Goal: Transaction & Acquisition: Download file/media

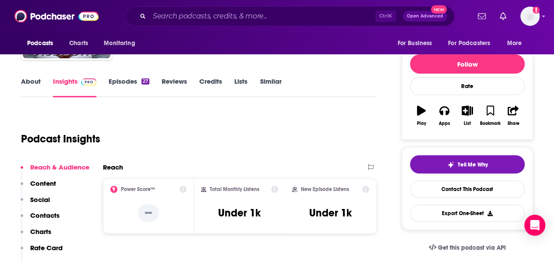
scroll to position [67, 0]
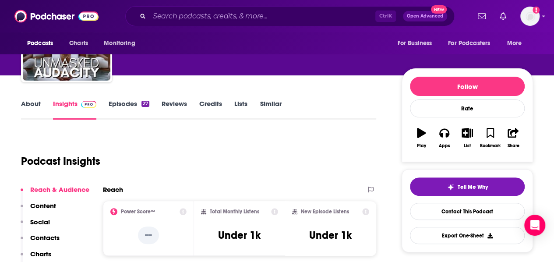
click at [29, 100] on link "About" at bounding box center [31, 109] width 20 height 20
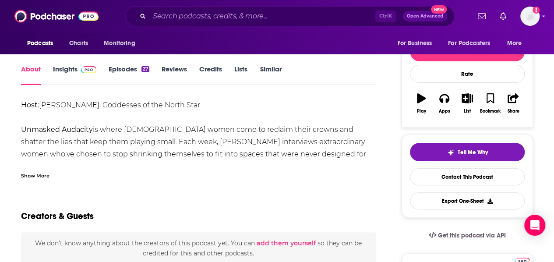
scroll to position [101, 0]
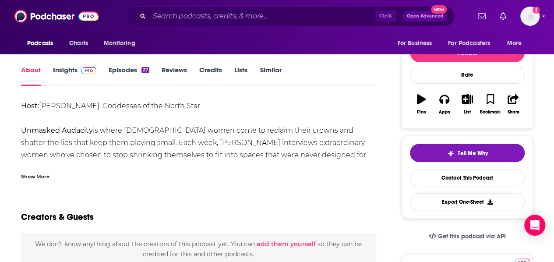
click at [127, 150] on div "Host: Dr. Camille Valentine, Goddesses of the North Star Unmasked Audacity is w…" at bounding box center [198, 210] width 355 height 221
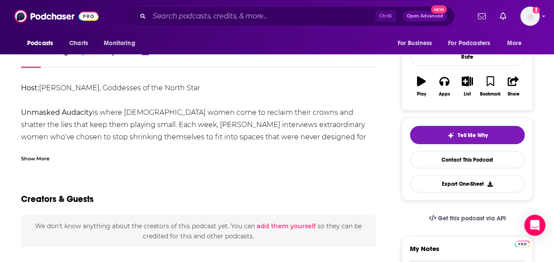
scroll to position [121, 0]
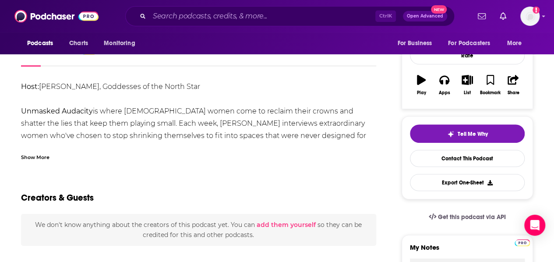
click at [37, 160] on div "Show More" at bounding box center [35, 157] width 28 height 8
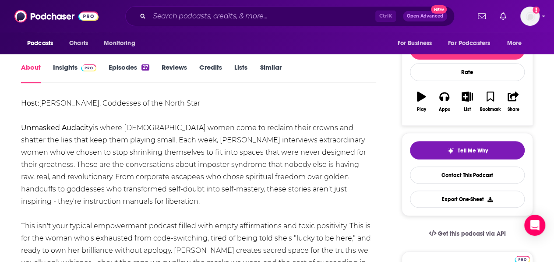
scroll to position [98, 0]
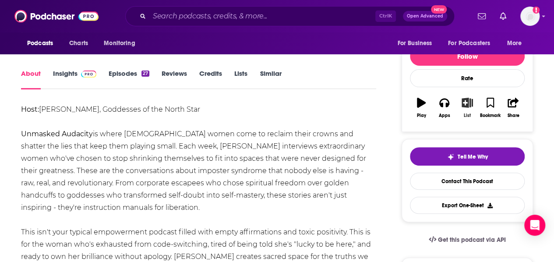
click at [463, 109] on button "List" at bounding box center [467, 108] width 23 height 32
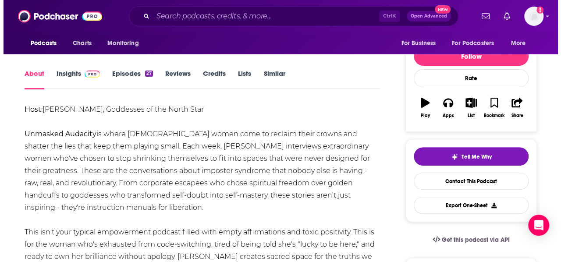
scroll to position [0, 0]
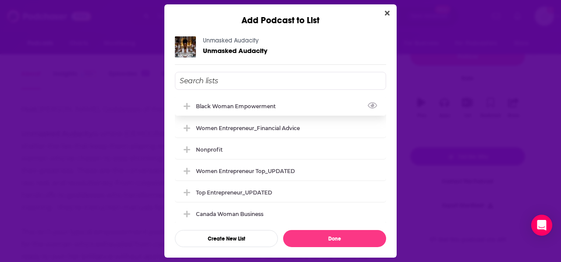
click at [230, 113] on div "Black Woman Empowerment" at bounding box center [280, 105] width 211 height 19
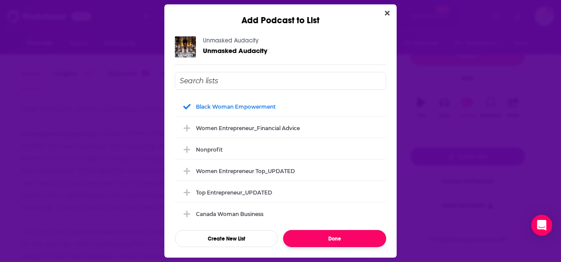
click at [337, 232] on button "Done" at bounding box center [334, 238] width 103 height 17
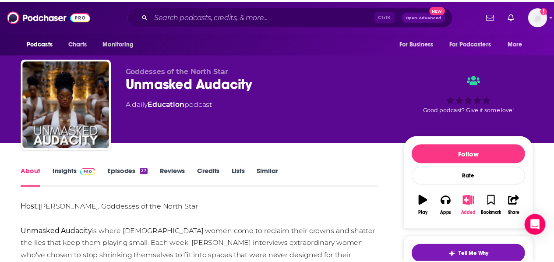
scroll to position [98, 0]
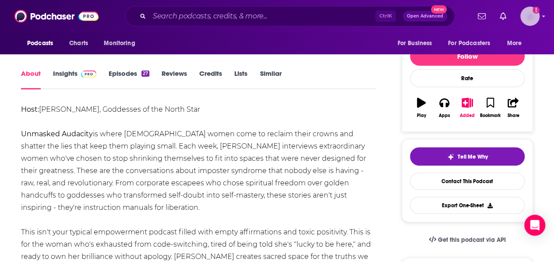
click at [546, 18] on icon "Show profile menu" at bounding box center [544, 16] width 4 height 5
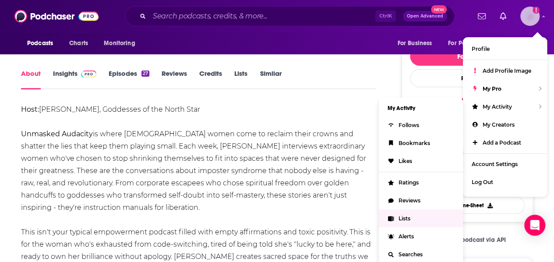
click at [409, 221] on link "Lists" at bounding box center [421, 218] width 84 height 18
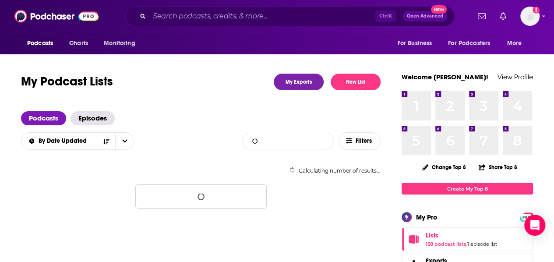
click at [298, 143] on input "List Search Input" at bounding box center [288, 141] width 92 height 16
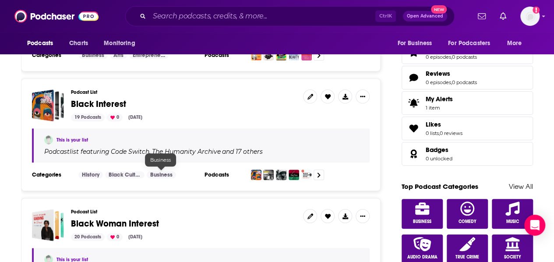
scroll to position [345, 0]
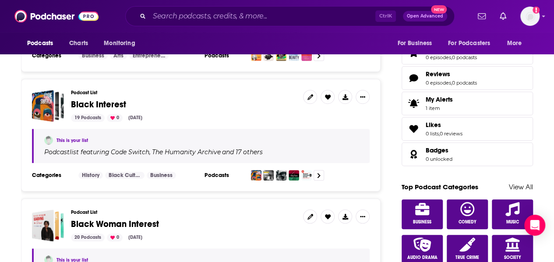
type input "black"
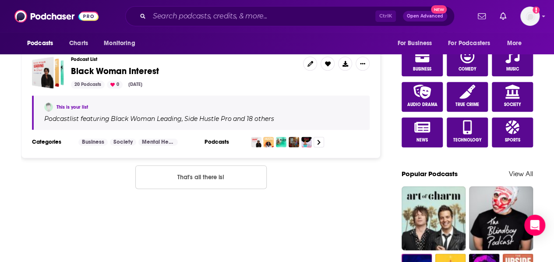
scroll to position [440, 0]
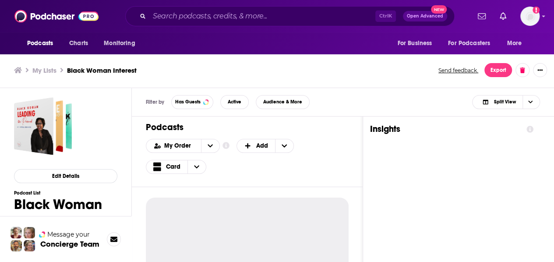
scroll to position [2, 0]
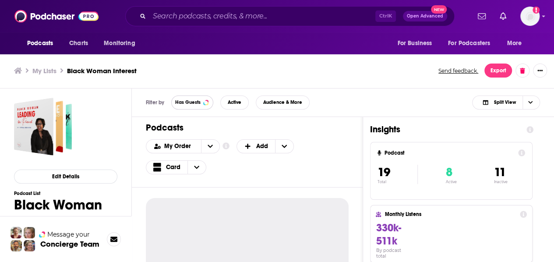
click at [179, 97] on button "Has Guests" at bounding box center [192, 103] width 42 height 14
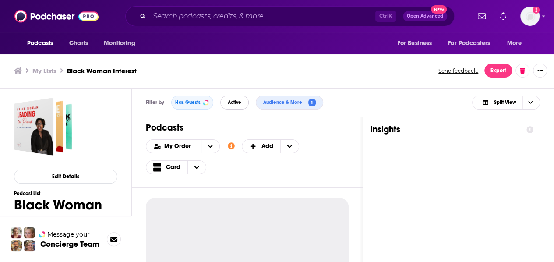
click at [232, 103] on span "Active" at bounding box center [235, 102] width 14 height 5
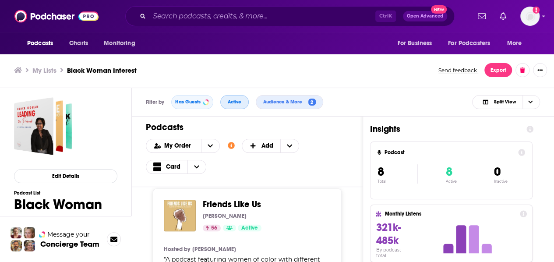
scroll to position [837, 0]
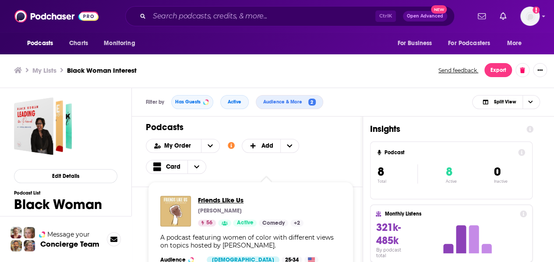
drag, startPoint x: 251, startPoint y: 195, endPoint x: 220, endPoint y: 197, distance: 30.7
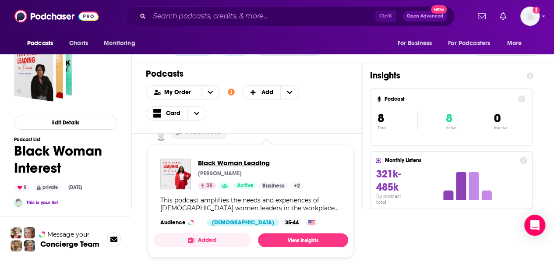
scroll to position [56, 0]
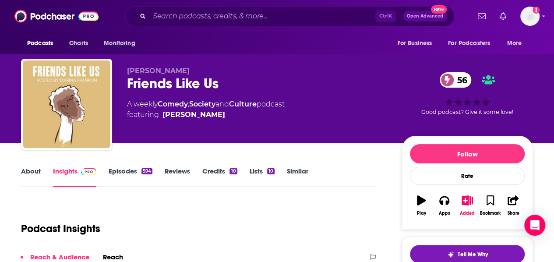
scroll to position [57, 0]
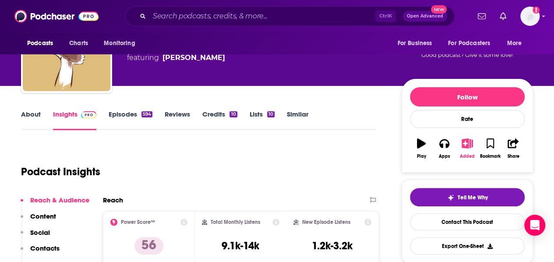
click at [467, 145] on icon "button" at bounding box center [467, 143] width 11 height 10
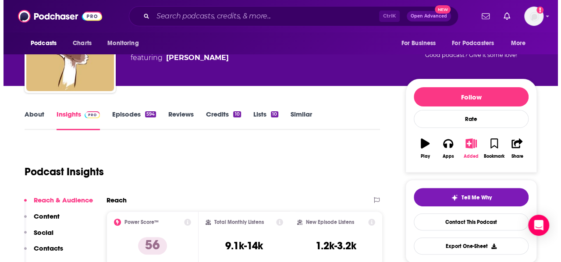
scroll to position [0, 0]
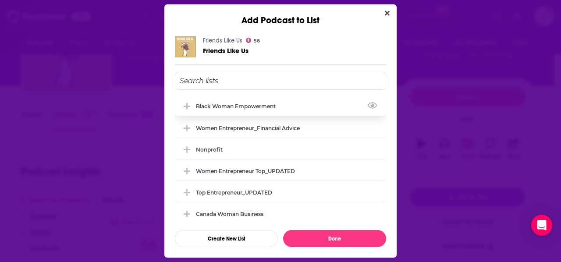
click at [240, 106] on div "Black Woman Empowerment" at bounding box center [238, 106] width 85 height 7
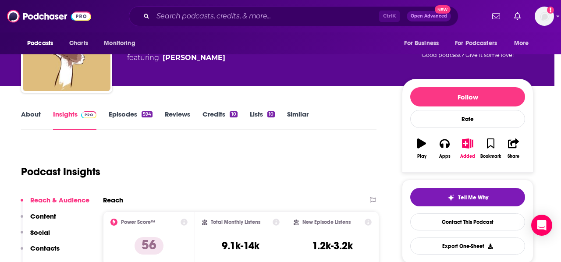
click at [162, 44] on div "Add Podcast to List Friends Like Us 56 Friends Like Us Black Woman Empowerment …" at bounding box center [280, 131] width 561 height 262
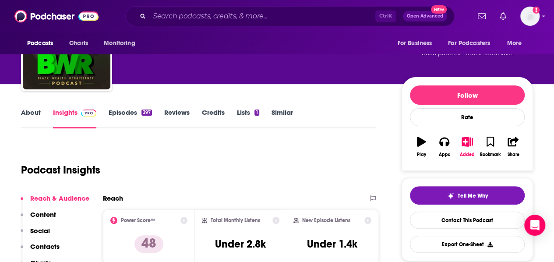
scroll to position [85, 0]
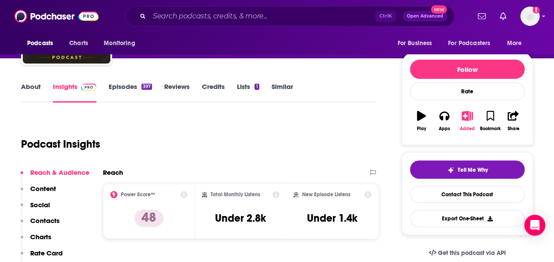
click at [467, 124] on button "Added" at bounding box center [467, 121] width 23 height 32
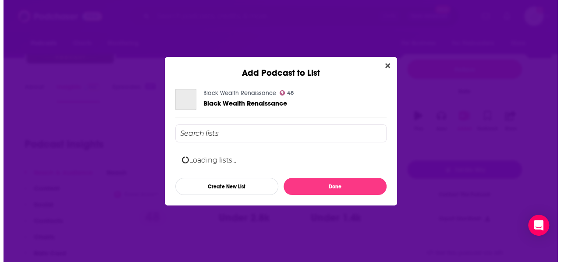
scroll to position [0, 0]
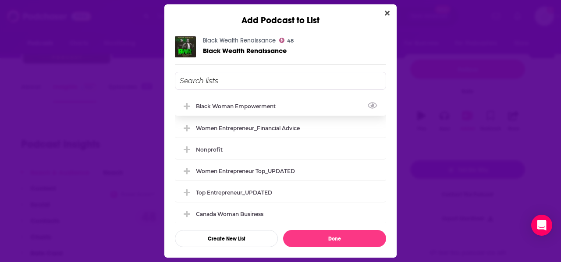
click at [259, 108] on div "Black Woman Empowerment" at bounding box center [238, 106] width 85 height 7
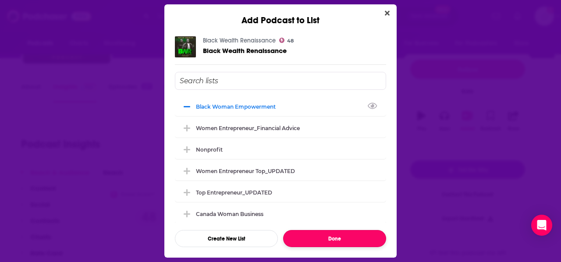
click at [337, 234] on button "Done" at bounding box center [334, 238] width 103 height 17
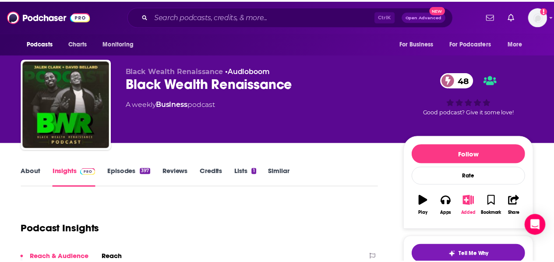
scroll to position [85, 0]
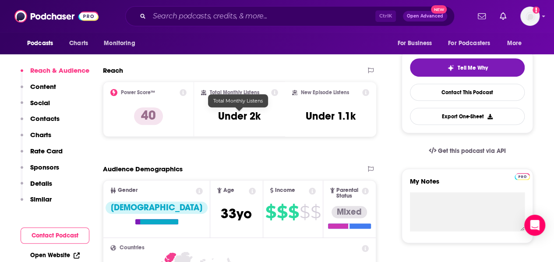
scroll to position [84, 0]
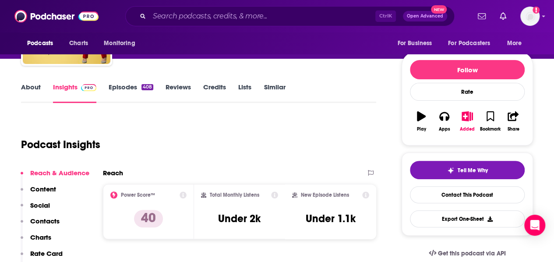
click at [135, 89] on link "Episodes 408" at bounding box center [131, 93] width 45 height 20
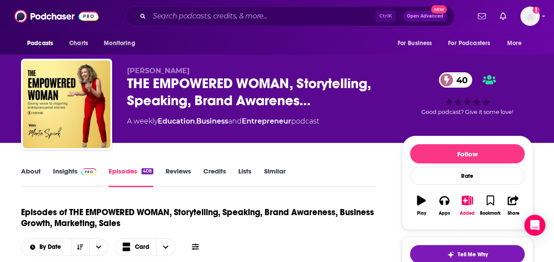
scroll to position [93, 0]
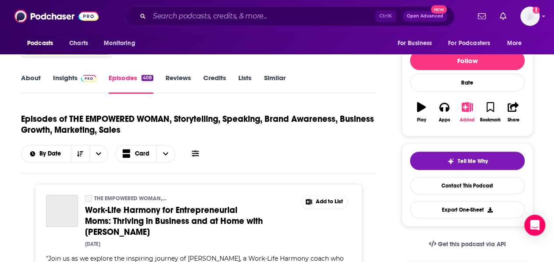
click at [467, 116] on button "Added" at bounding box center [467, 112] width 23 height 32
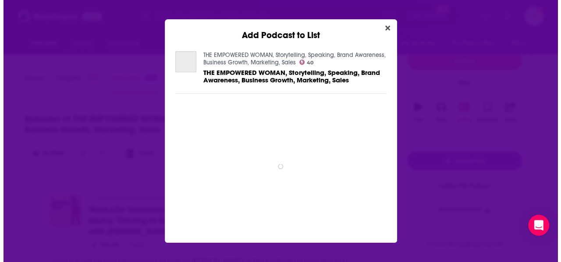
scroll to position [0, 0]
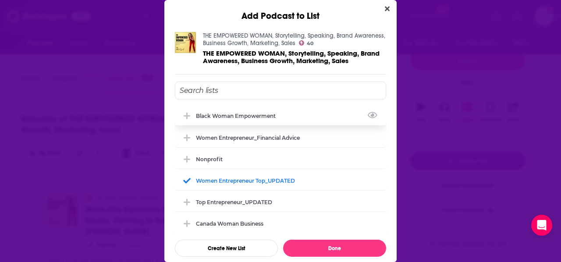
click at [249, 114] on div "Black Woman Empowerment" at bounding box center [238, 116] width 85 height 7
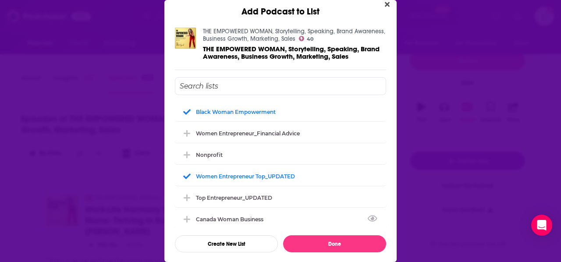
scroll to position [57, 0]
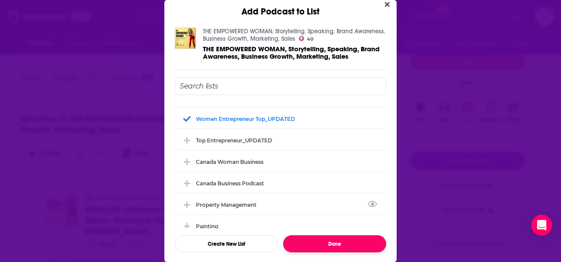
click at [343, 238] on button "Done" at bounding box center [334, 243] width 103 height 17
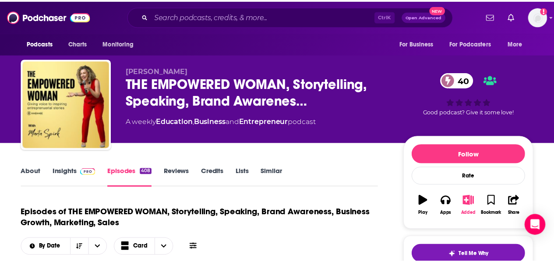
scroll to position [93, 0]
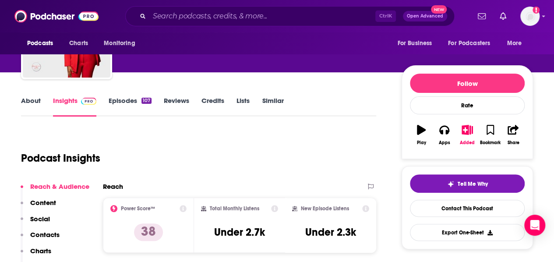
scroll to position [77, 0]
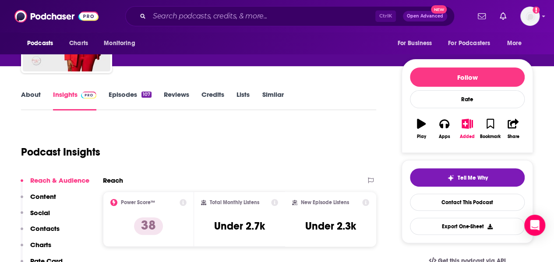
click at [134, 101] on link "Episodes 107" at bounding box center [130, 100] width 43 height 20
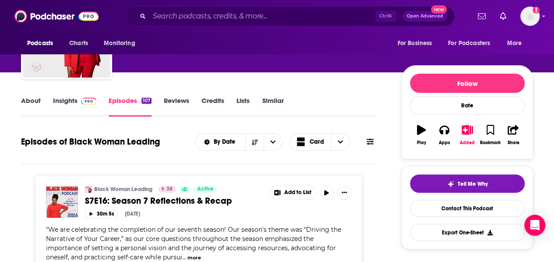
scroll to position [70, 0]
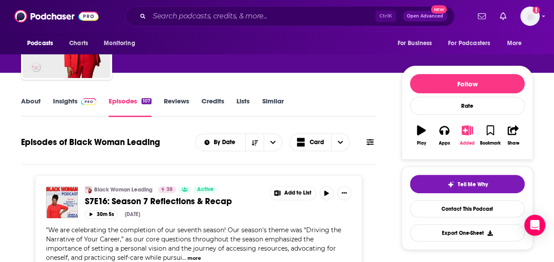
click at [465, 133] on icon "button" at bounding box center [467, 130] width 11 height 10
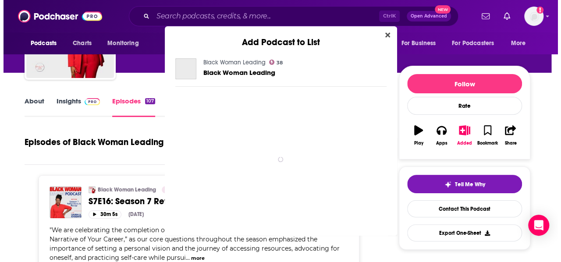
scroll to position [0, 0]
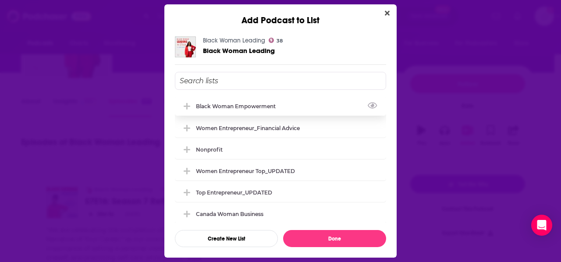
click at [237, 106] on div "Black Woman Empowerment" at bounding box center [238, 106] width 85 height 7
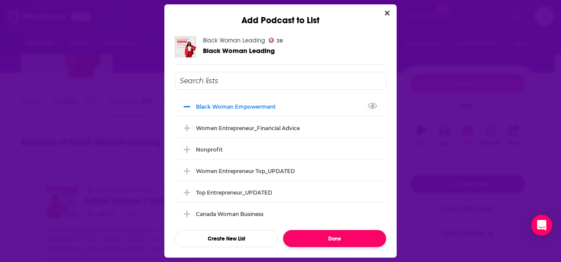
click at [330, 231] on button "Done" at bounding box center [334, 238] width 103 height 17
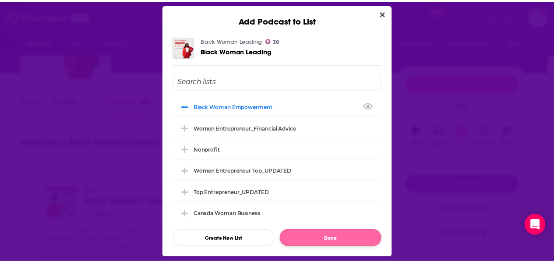
scroll to position [70, 0]
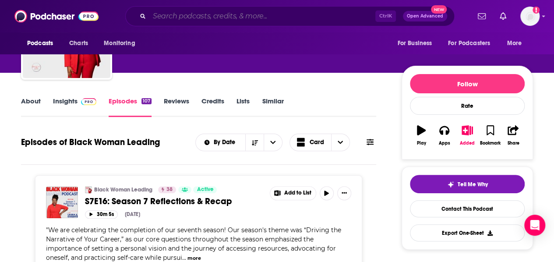
click at [213, 18] on input "Search podcasts, credits, & more..." at bounding box center [262, 16] width 226 height 14
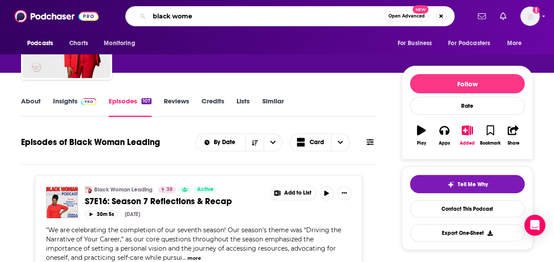
type input "black women"
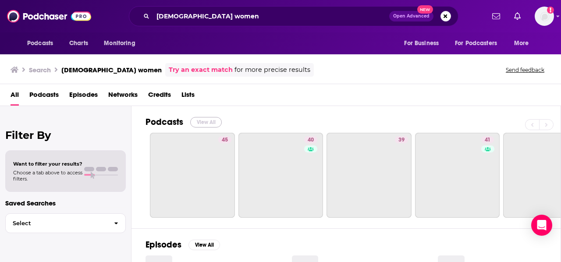
click at [206, 121] on button "View All" at bounding box center [206, 122] width 32 height 11
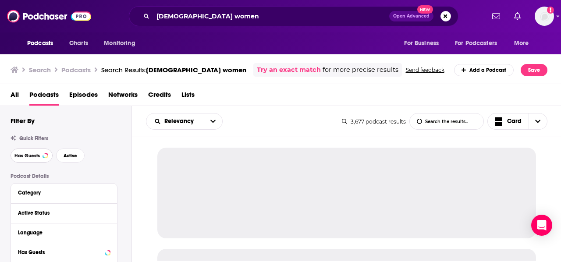
click at [36, 155] on span "Has Guests" at bounding box center [26, 155] width 25 height 5
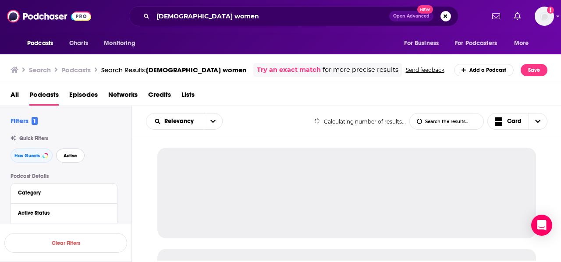
click at [79, 157] on button "Active" at bounding box center [70, 156] width 28 height 14
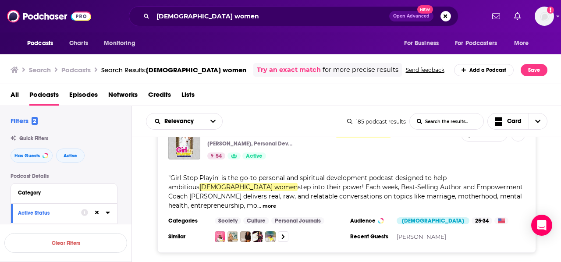
scroll to position [316, 0]
click at [276, 202] on button "more" at bounding box center [269, 205] width 14 height 7
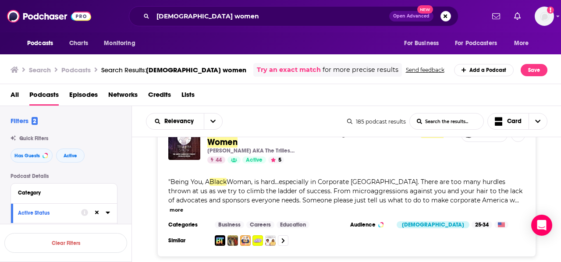
scroll to position [1214, 0]
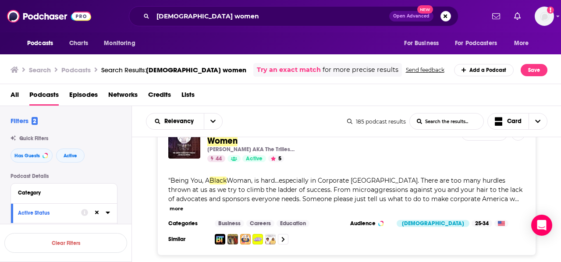
click at [183, 205] on button "more" at bounding box center [177, 208] width 14 height 7
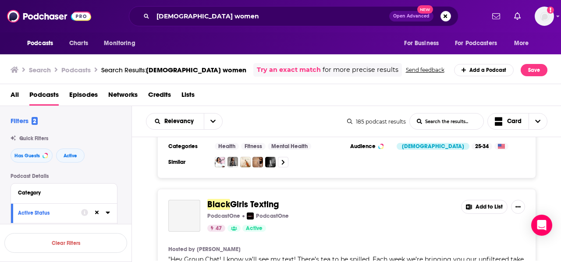
scroll to position [2981, 0]
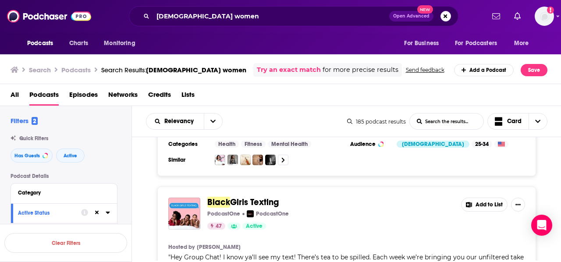
click at [280, 253] on span "Hey Group Chat! I know ya’ll see my text! There’s tea to be spilled. Each week …" at bounding box center [345, 261] width 355 height 17
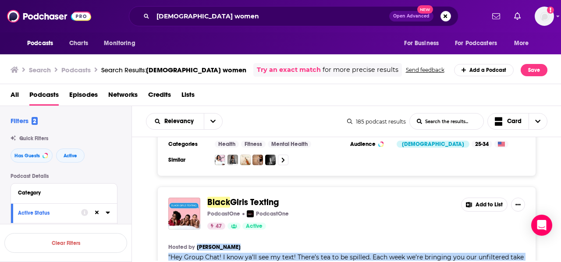
drag, startPoint x: 280, startPoint y: 209, endPoint x: 342, endPoint y: 189, distance: 65.7
click at [342, 244] on div "Hosted by Chelsea Rojas " Hey Group Chat! I know ya’ll see my text! There’s tea…" at bounding box center [346, 262] width 357 height 37
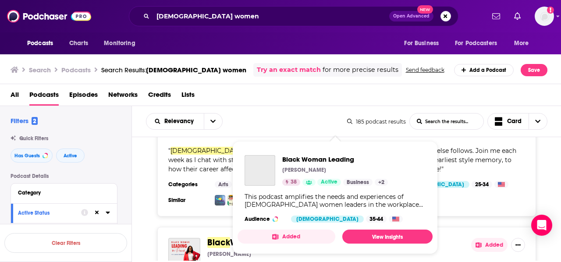
scroll to position [3458, 0]
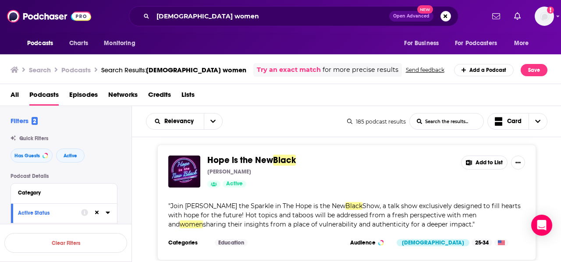
scroll to position [6841, 0]
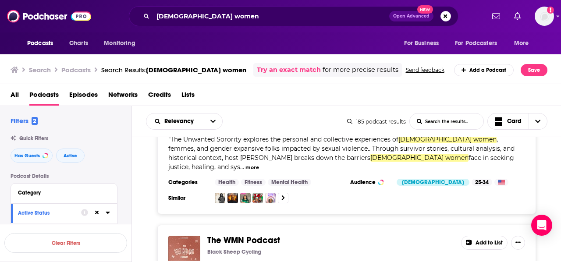
scroll to position [8151, 0]
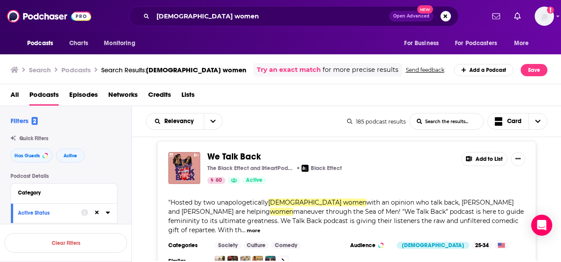
scroll to position [9963, 0]
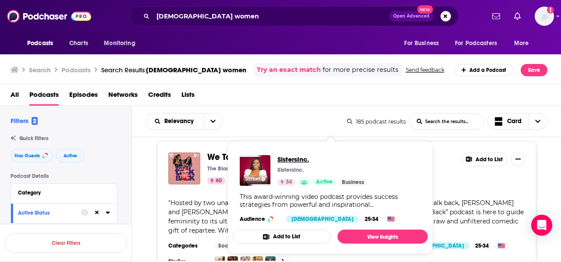
drag, startPoint x: 286, startPoint y: 155, endPoint x: 281, endPoint y: 158, distance: 6.0
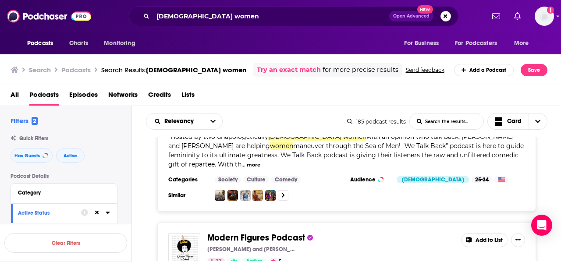
scroll to position [10092, 0]
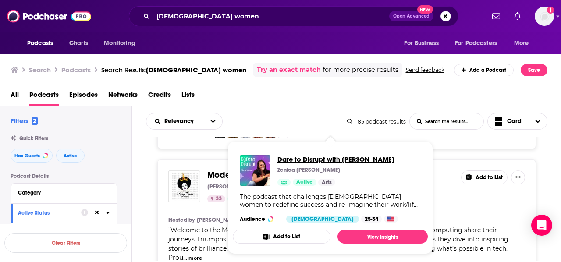
drag, startPoint x: 330, startPoint y: 153, endPoint x: 312, endPoint y: 160, distance: 20.3
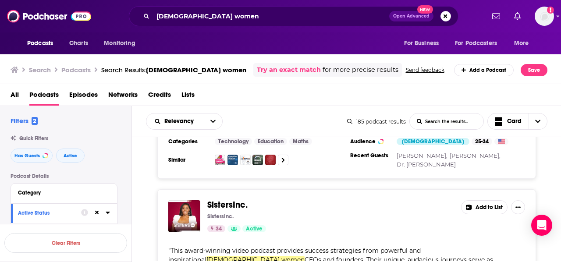
scroll to position [10254, 0]
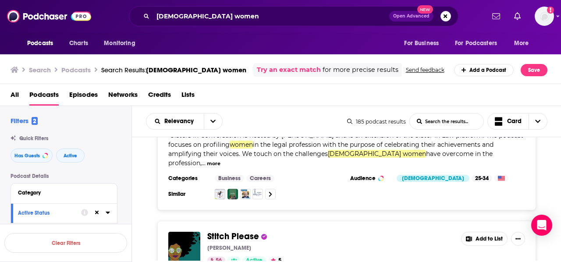
scroll to position [11605, 0]
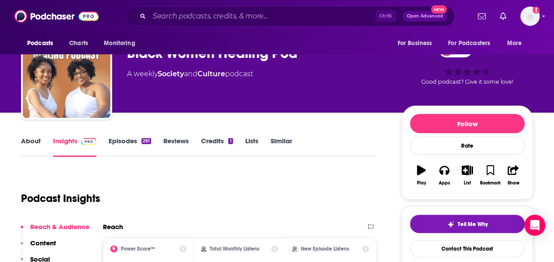
scroll to position [31, 0]
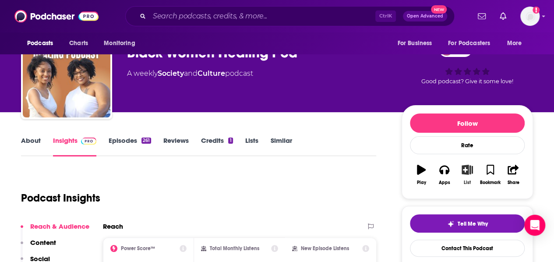
click at [468, 172] on icon "button" at bounding box center [467, 170] width 11 height 10
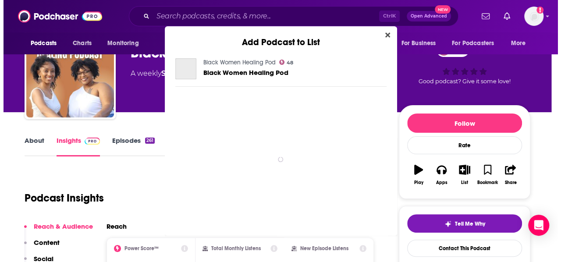
scroll to position [0, 0]
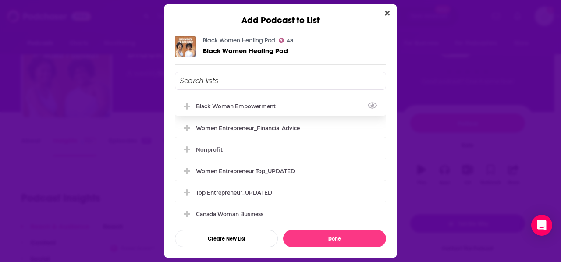
click at [231, 104] on div "Black Woman Empowerment" at bounding box center [238, 106] width 85 height 7
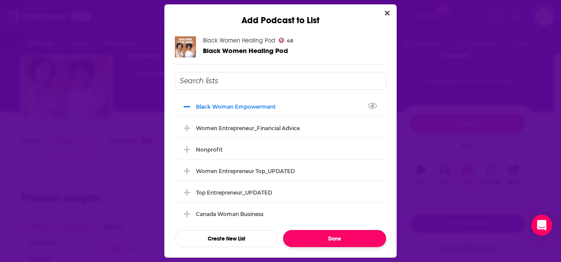
click at [319, 233] on button "Done" at bounding box center [334, 238] width 103 height 17
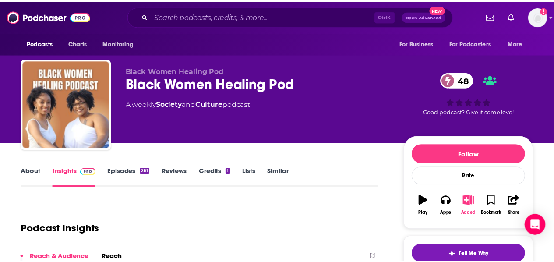
scroll to position [31, 0]
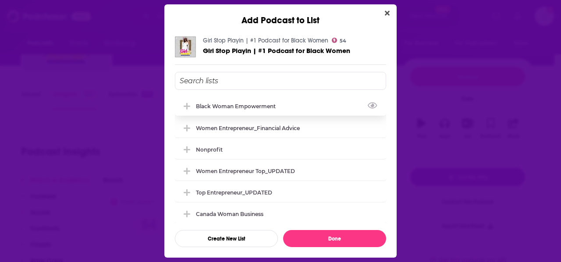
click at [228, 109] on div "Black Woman Empowerment" at bounding box center [238, 106] width 85 height 7
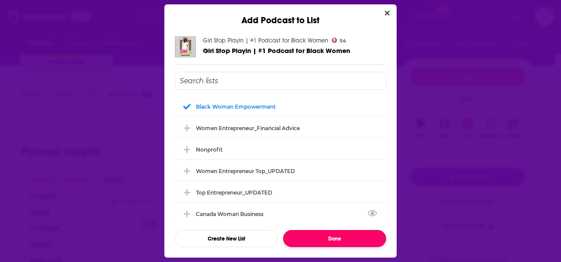
click at [318, 234] on button "Done" at bounding box center [334, 238] width 103 height 17
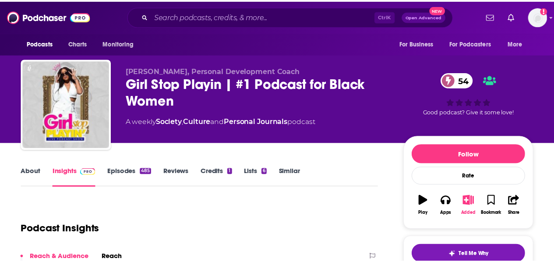
scroll to position [77, 0]
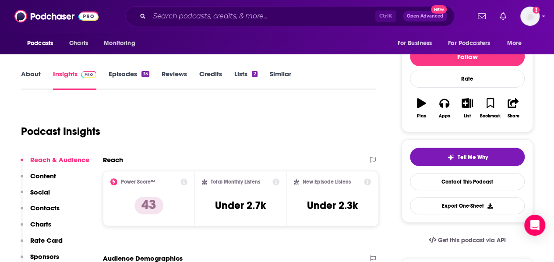
scroll to position [81, 0]
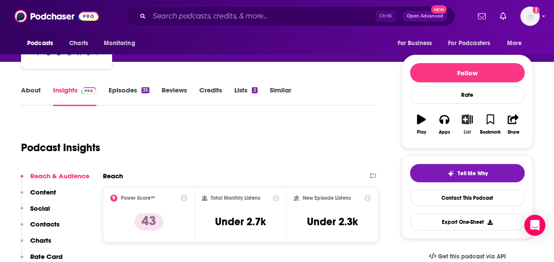
click at [471, 117] on icon "button" at bounding box center [467, 119] width 11 height 10
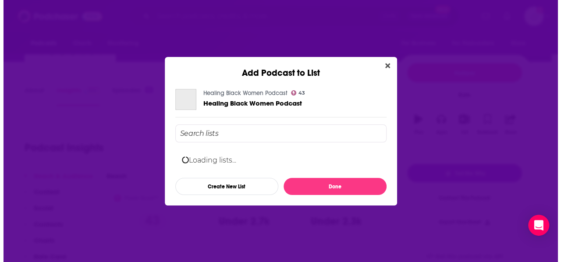
scroll to position [0, 0]
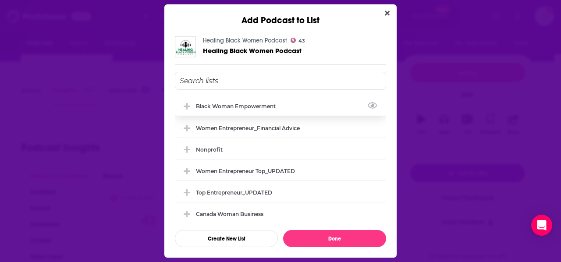
click at [226, 106] on div "Black Woman Empowerment" at bounding box center [238, 106] width 85 height 7
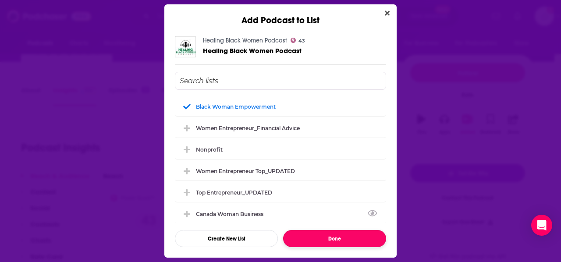
click at [347, 234] on button "Done" at bounding box center [334, 238] width 103 height 17
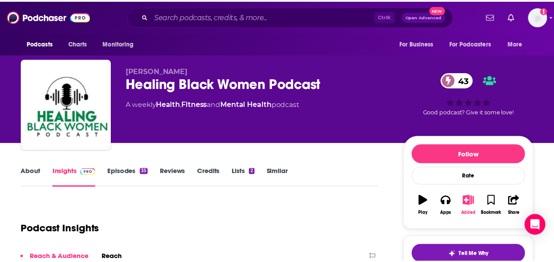
scroll to position [81, 0]
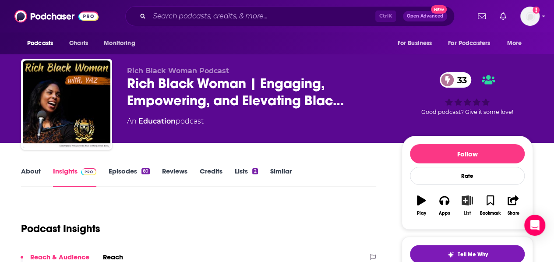
click at [466, 205] on button "List" at bounding box center [467, 206] width 23 height 32
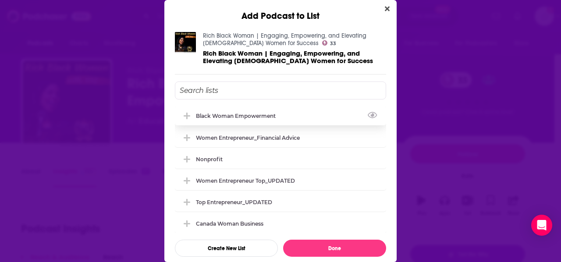
click at [237, 114] on div "Black Woman Empowerment" at bounding box center [238, 116] width 85 height 7
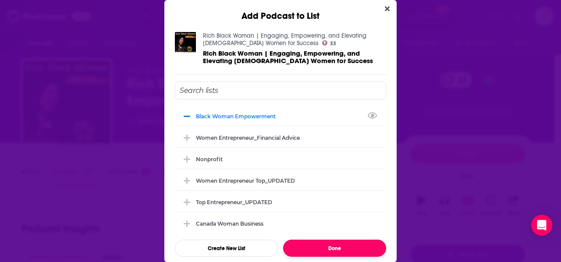
click at [339, 240] on button "Done" at bounding box center [334, 248] width 103 height 17
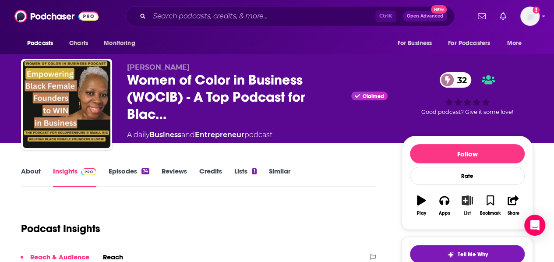
click at [465, 200] on icon "button" at bounding box center [467, 200] width 11 height 10
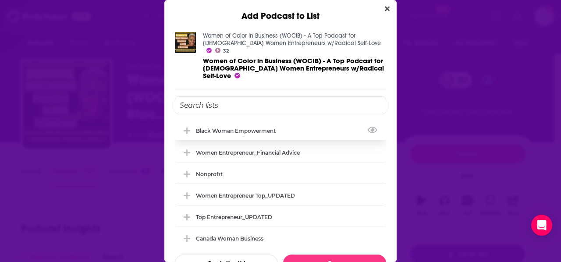
click at [255, 121] on div "Black Woman Empowerment" at bounding box center [280, 130] width 211 height 19
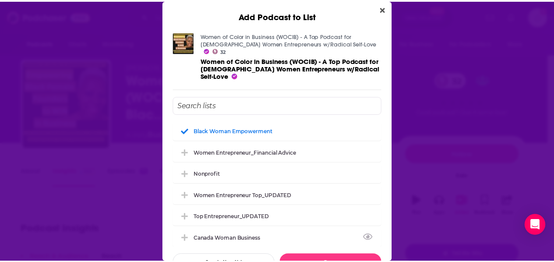
scroll to position [4, 0]
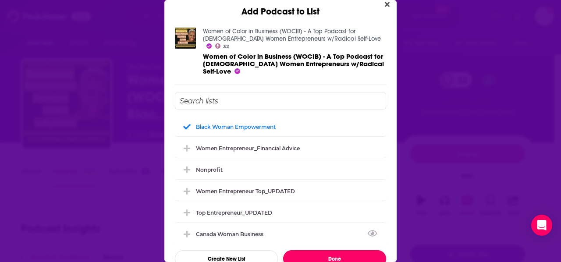
click at [353, 250] on button "Done" at bounding box center [334, 258] width 103 height 17
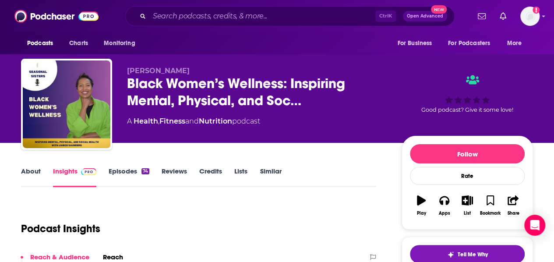
scroll to position [28, 0]
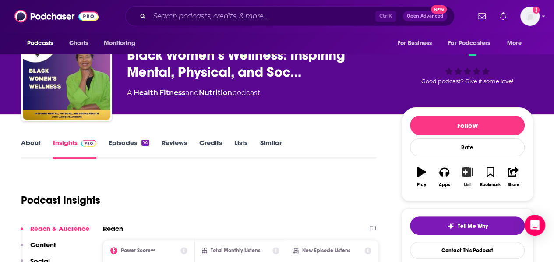
click at [470, 172] on icon "button" at bounding box center [467, 172] width 11 height 10
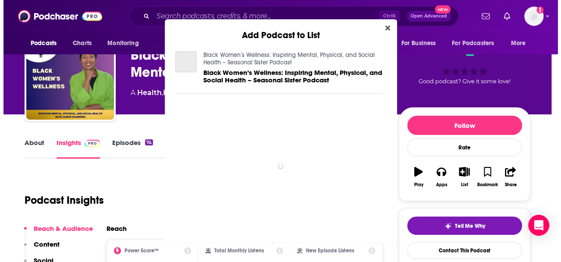
scroll to position [0, 0]
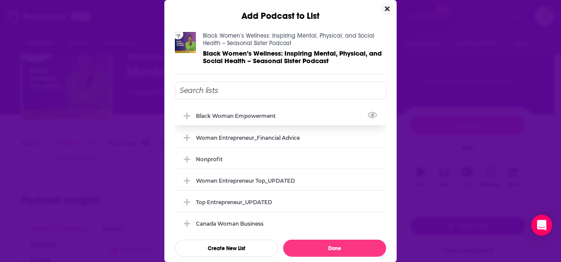
click at [223, 113] on div "Black Woman Empowerment" at bounding box center [238, 116] width 85 height 7
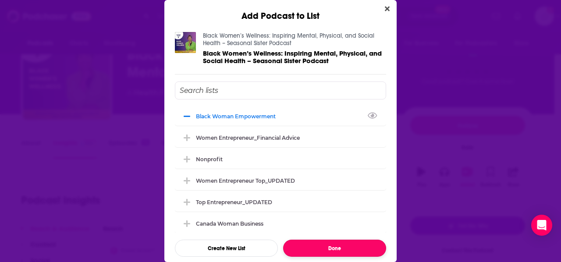
click at [355, 240] on button "Done" at bounding box center [334, 248] width 103 height 17
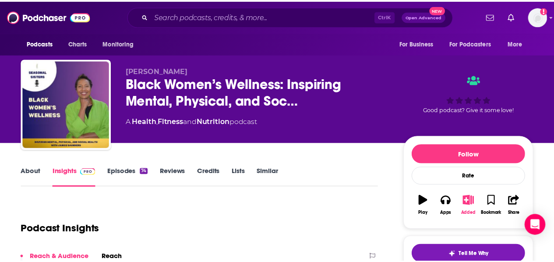
scroll to position [28, 0]
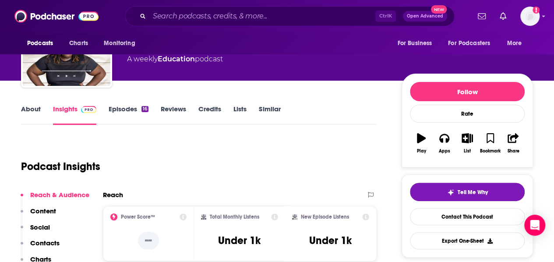
scroll to position [63, 0]
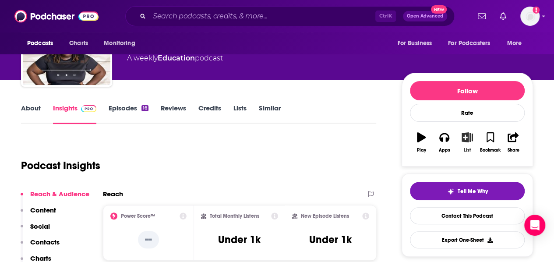
click at [464, 140] on icon "button" at bounding box center [467, 137] width 11 height 10
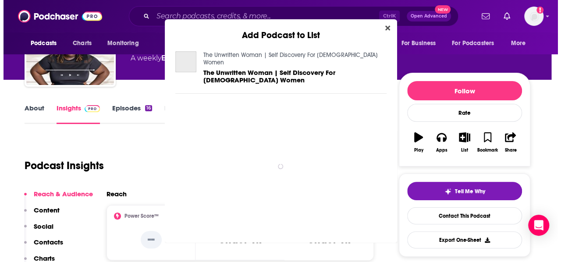
scroll to position [0, 0]
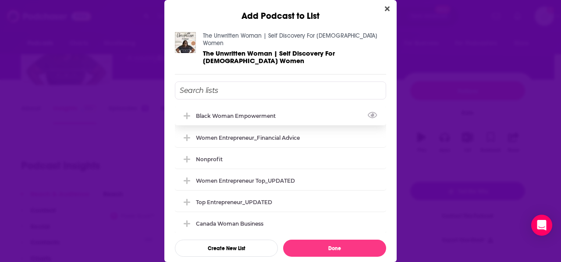
click at [239, 113] on div "Black Woman Empowerment" at bounding box center [238, 116] width 85 height 7
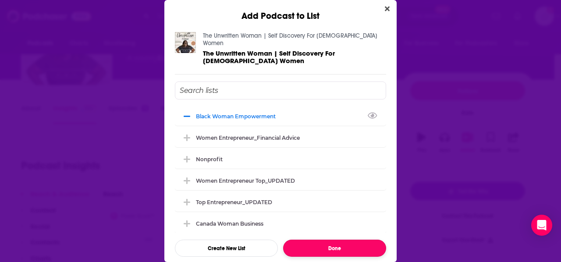
click at [324, 240] on button "Done" at bounding box center [334, 248] width 103 height 17
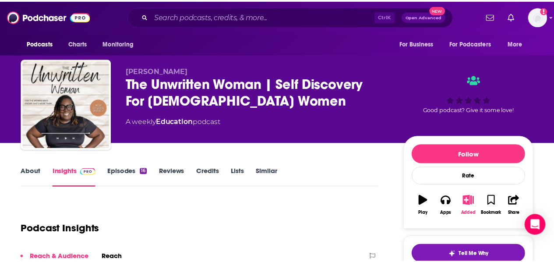
scroll to position [63, 0]
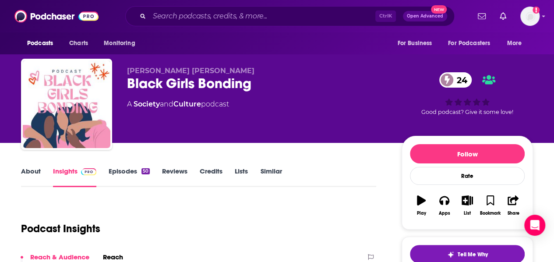
scroll to position [36, 0]
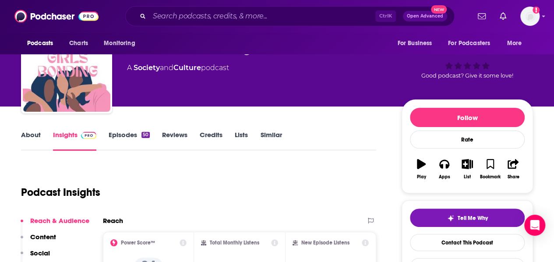
click at [125, 135] on link "Episodes 50" at bounding box center [129, 141] width 41 height 20
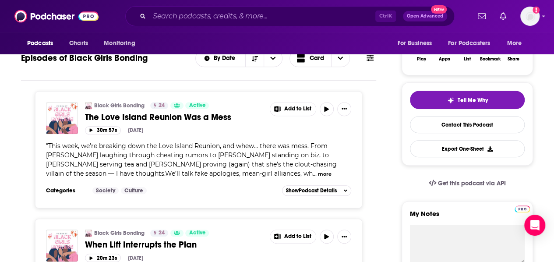
scroll to position [209, 0]
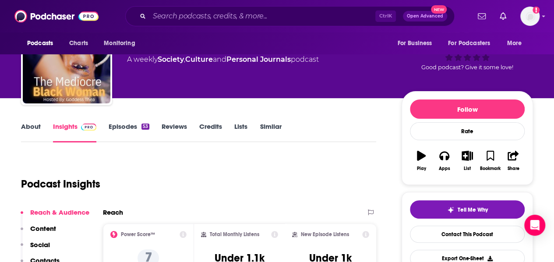
scroll to position [48, 0]
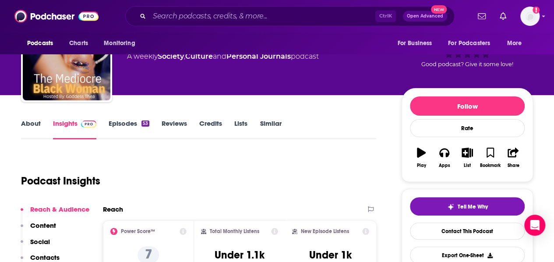
click at [119, 123] on link "Episodes 53" at bounding box center [129, 129] width 41 height 20
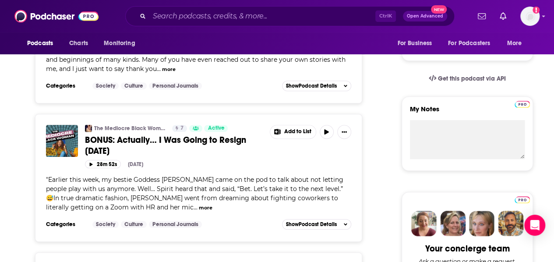
scroll to position [259, 0]
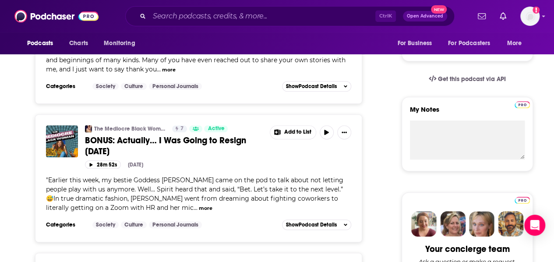
click at [256, 192] on div "" Earlier this week, my bestie Goddess Jasmine came on the pod to talk about no…" at bounding box center [198, 194] width 305 height 37
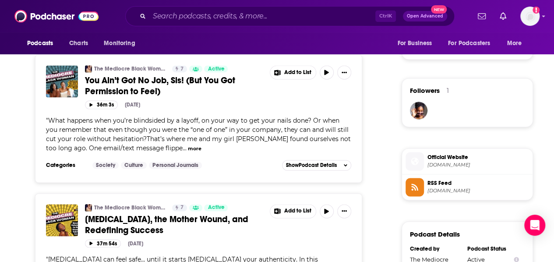
scroll to position [0, 0]
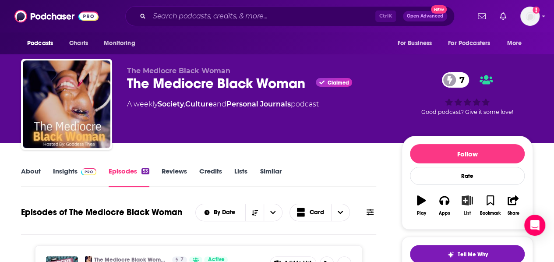
click at [470, 201] on icon "button" at bounding box center [467, 200] width 11 height 10
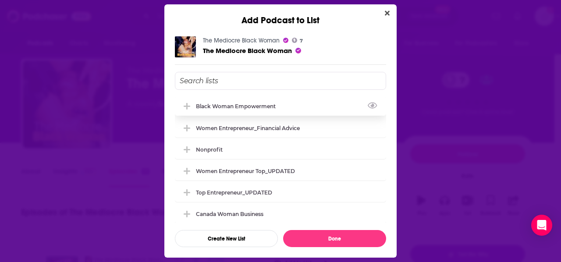
click at [266, 106] on div "Black Woman Empowerment" at bounding box center [238, 106] width 85 height 7
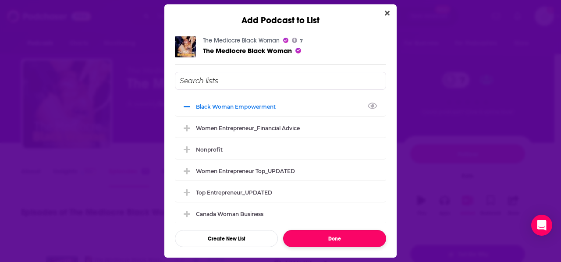
click at [344, 234] on button "Done" at bounding box center [334, 238] width 103 height 17
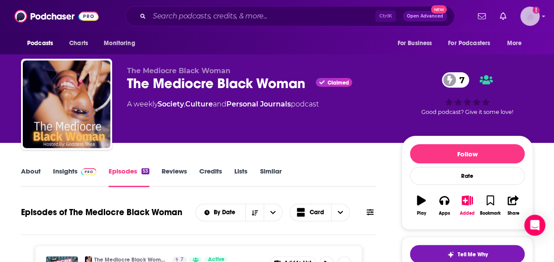
click at [546, 14] on icon "Show profile menu" at bounding box center [544, 16] width 4 height 5
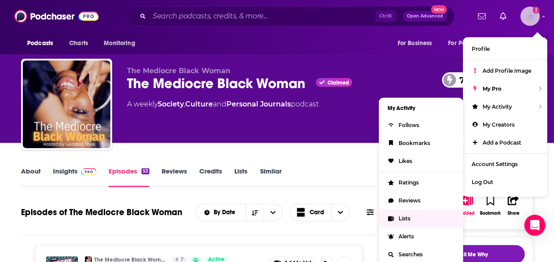
click at [414, 216] on link "Lists" at bounding box center [421, 218] width 84 height 18
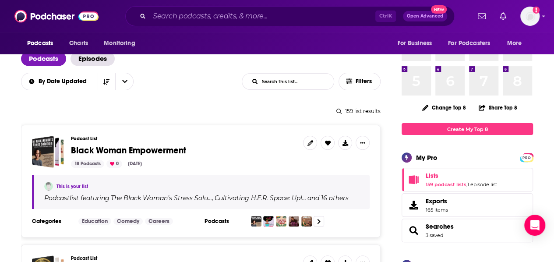
scroll to position [60, 0]
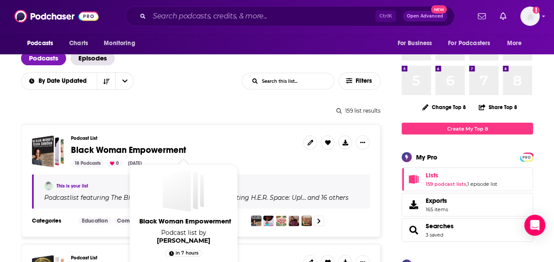
click at [176, 152] on span "Black Woman Empowerment" at bounding box center [128, 150] width 115 height 11
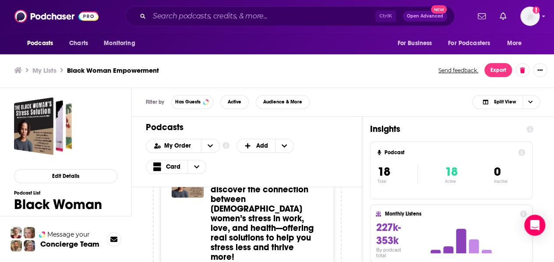
scroll to position [3, 0]
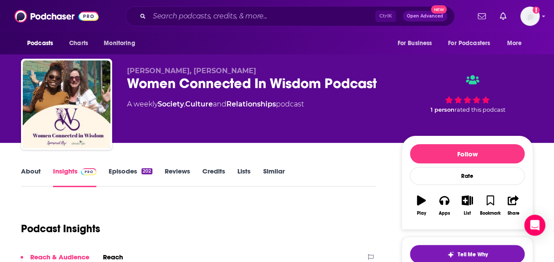
scroll to position [43, 0]
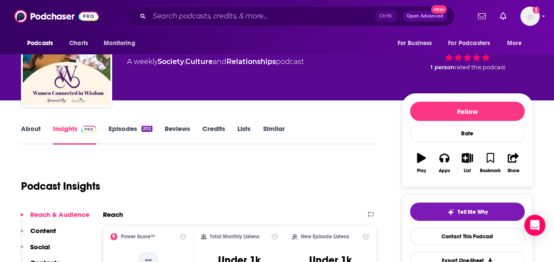
click at [130, 128] on link "Episodes 202" at bounding box center [131, 134] width 44 height 20
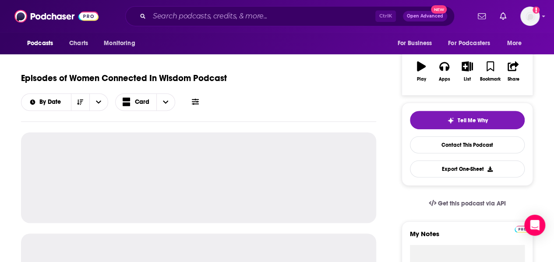
scroll to position [174, 0]
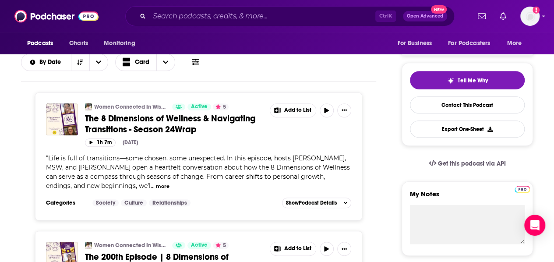
click at [257, 160] on div "" Life is full of transitions—some chosen, some unexpected. In this episode, ho…" at bounding box center [198, 172] width 305 height 37
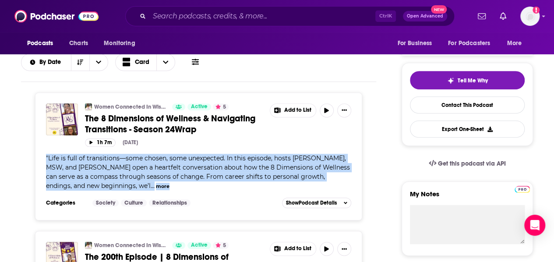
click at [257, 160] on div "" Life is full of transitions—some chosen, some unexpected. In this episode, ho…" at bounding box center [198, 172] width 305 height 37
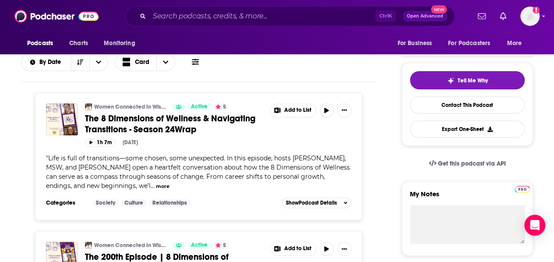
scroll to position [295, 0]
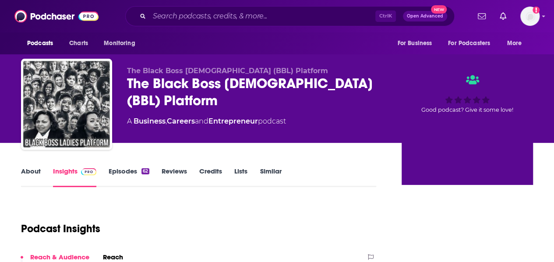
click at [220, 89] on div "The Black Boss [DEMOGRAPHIC_DATA] (BBL) Platform" at bounding box center [257, 92] width 261 height 34
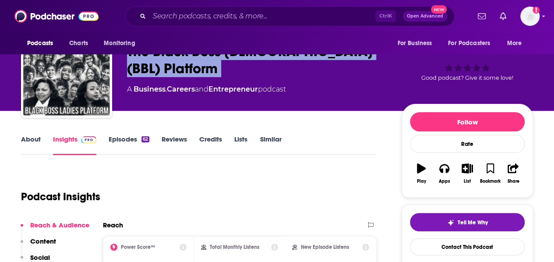
click at [136, 142] on link "Episodes 62" at bounding box center [129, 145] width 41 height 20
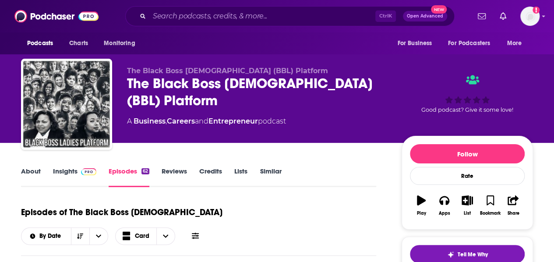
scroll to position [76, 0]
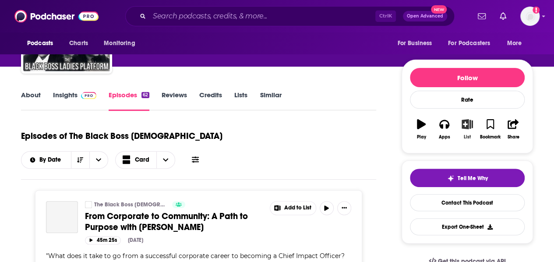
click at [469, 132] on button "List" at bounding box center [467, 130] width 23 height 32
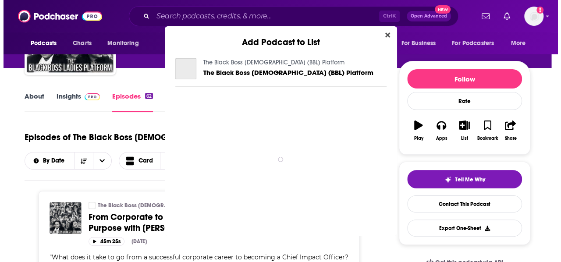
scroll to position [0, 0]
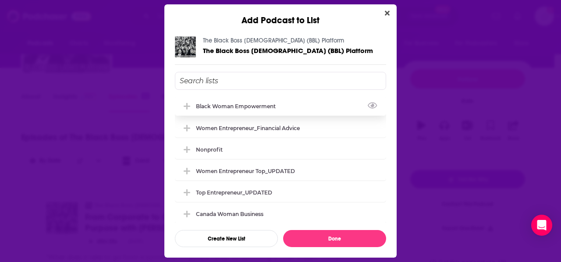
click at [239, 106] on div "Black Woman Empowerment" at bounding box center [238, 106] width 85 height 7
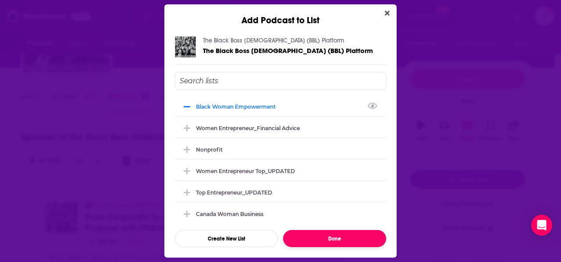
click at [328, 234] on button "Done" at bounding box center [334, 238] width 103 height 17
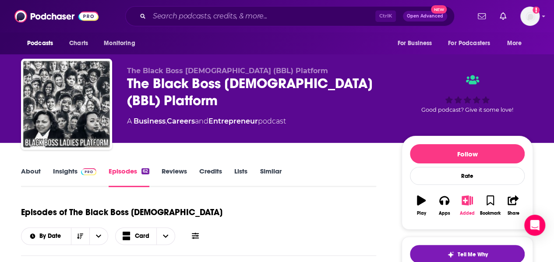
scroll to position [8, 0]
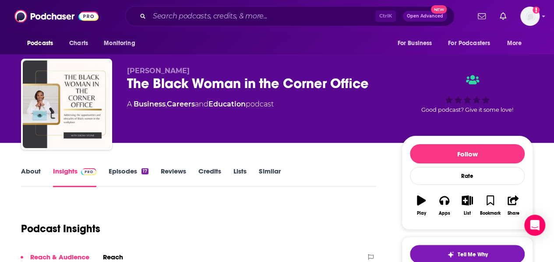
scroll to position [54, 0]
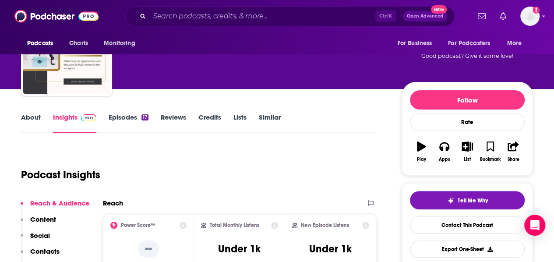
click at [122, 121] on link "Episodes 17" at bounding box center [129, 123] width 40 height 20
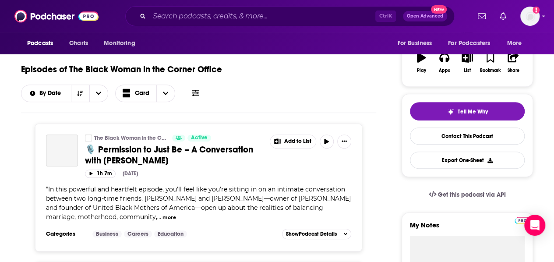
scroll to position [106, 0]
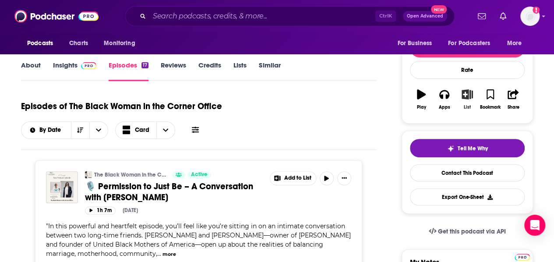
click at [465, 106] on div "List" at bounding box center [467, 107] width 7 height 5
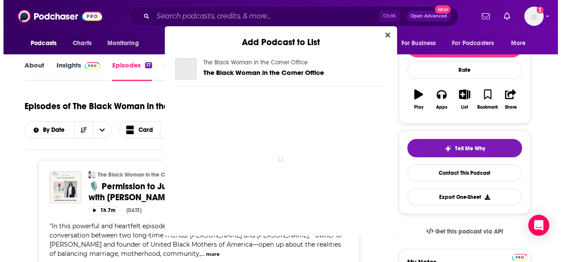
scroll to position [0, 0]
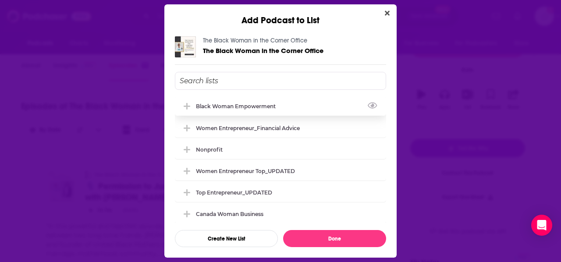
click at [237, 107] on div "Black Woman Empowerment" at bounding box center [238, 106] width 85 height 7
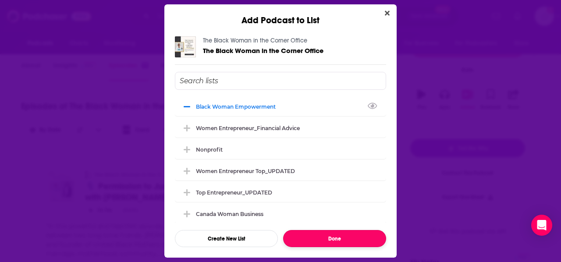
click at [355, 238] on button "Done" at bounding box center [334, 238] width 103 height 17
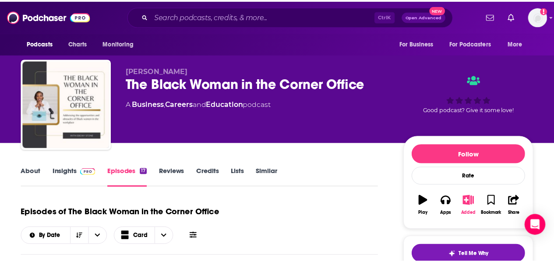
scroll to position [106, 0]
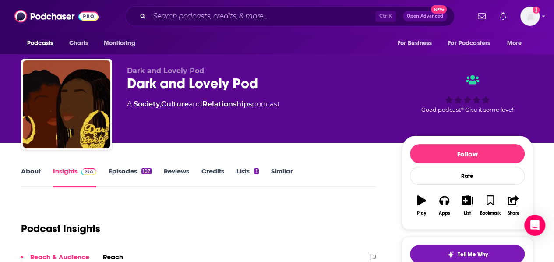
click at [137, 167] on link "Episodes 107" at bounding box center [130, 177] width 43 height 20
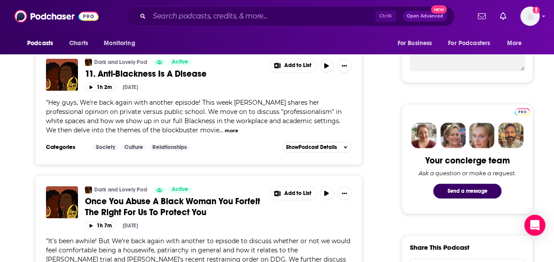
scroll to position [347, 0]
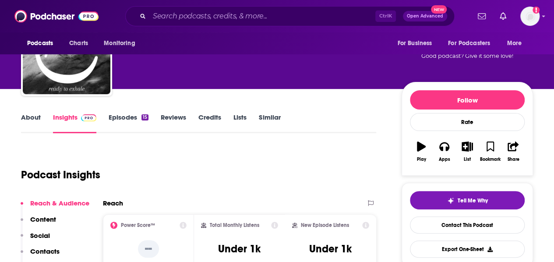
click at [130, 120] on link "Episodes 15" at bounding box center [129, 123] width 40 height 20
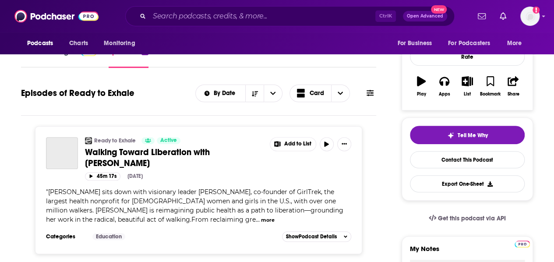
scroll to position [19, 0]
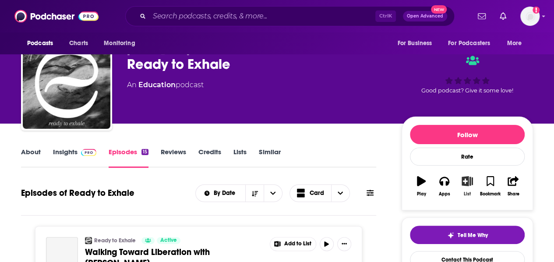
click at [466, 180] on icon "button" at bounding box center [467, 181] width 11 height 10
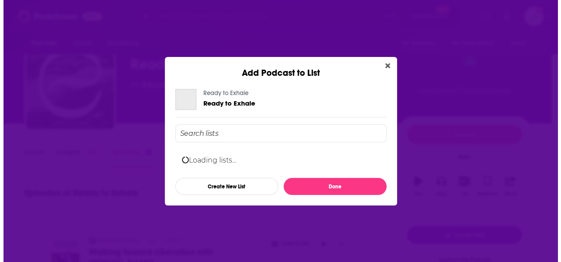
scroll to position [0, 0]
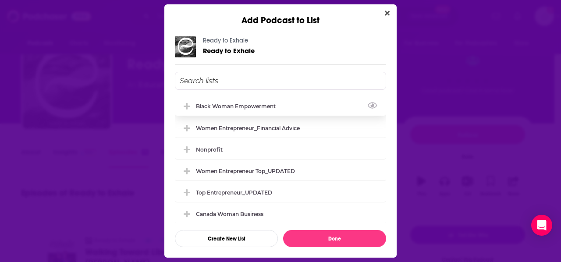
click at [237, 107] on div "Black Woman Empowerment" at bounding box center [238, 106] width 85 height 7
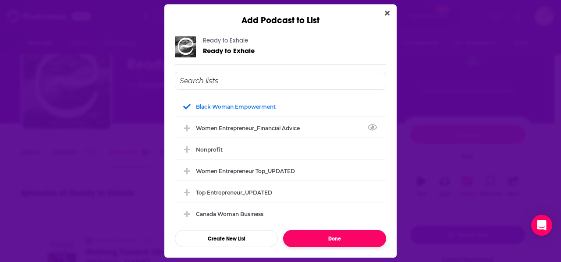
click at [350, 236] on button "Done" at bounding box center [334, 238] width 103 height 17
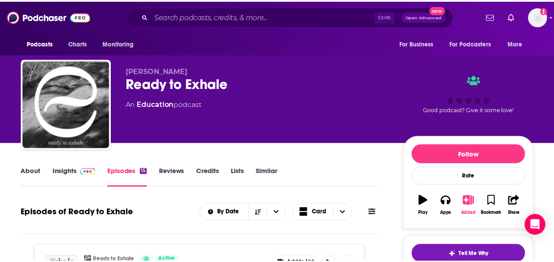
scroll to position [19, 0]
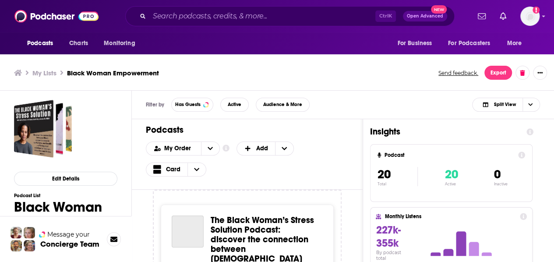
scroll to position [3, 0]
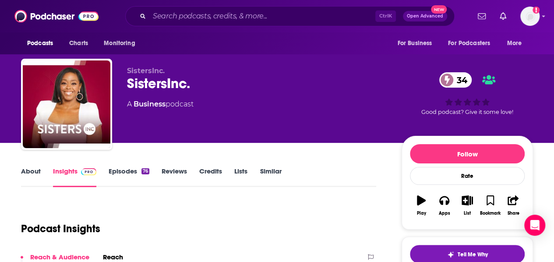
scroll to position [48, 0]
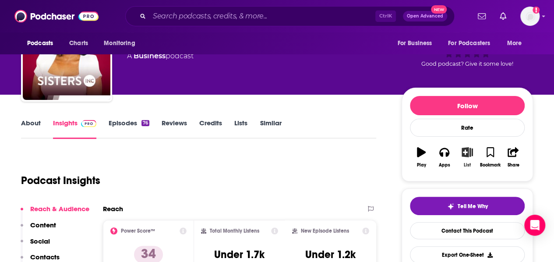
click at [470, 158] on button "List" at bounding box center [467, 158] width 23 height 32
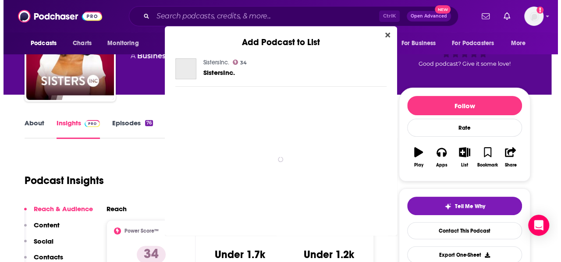
scroll to position [0, 0]
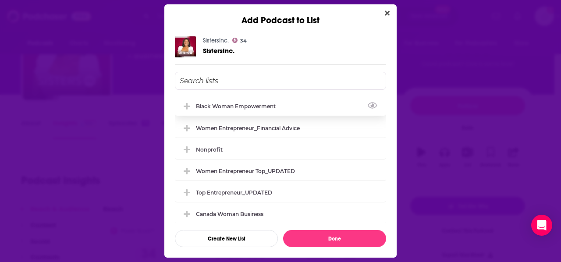
click at [223, 108] on div "Black Woman Empowerment" at bounding box center [238, 106] width 85 height 7
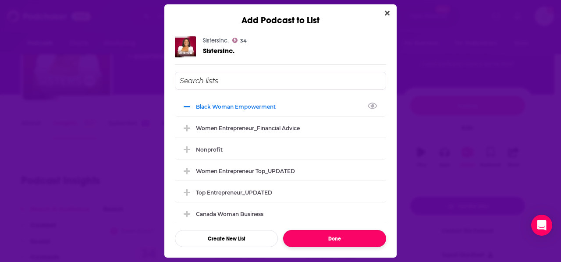
click at [337, 237] on button "Done" at bounding box center [334, 238] width 103 height 17
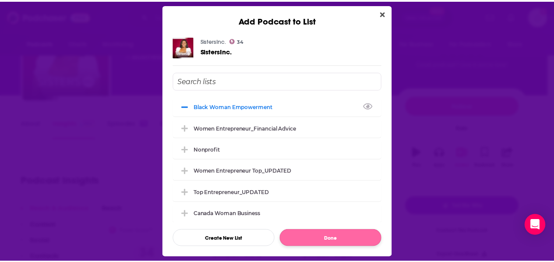
scroll to position [48, 0]
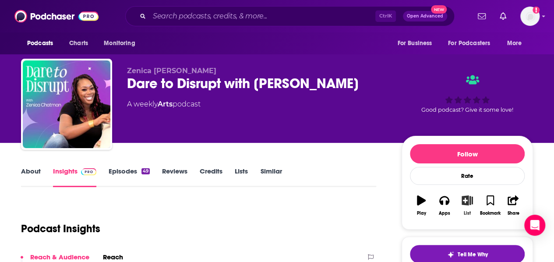
click at [466, 208] on button "List" at bounding box center [467, 206] width 23 height 32
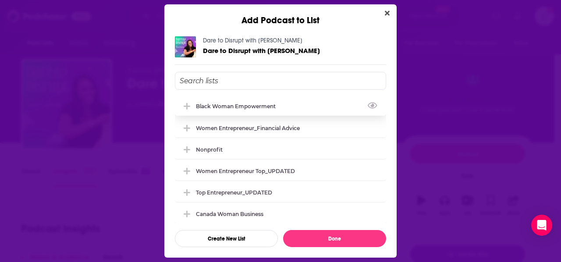
click at [220, 103] on div "Black Woman Empowerment" at bounding box center [238, 106] width 85 height 7
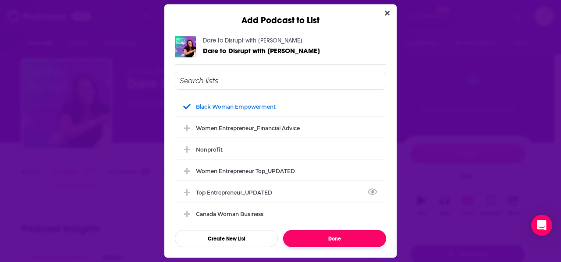
click at [342, 237] on button "Done" at bounding box center [334, 238] width 103 height 17
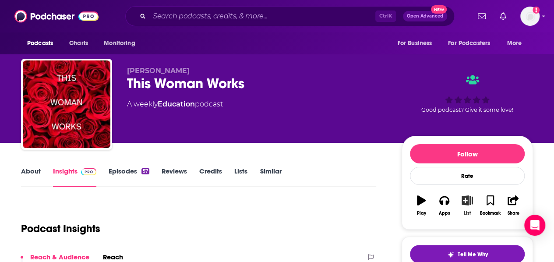
click at [473, 204] on button "List" at bounding box center [467, 206] width 23 height 32
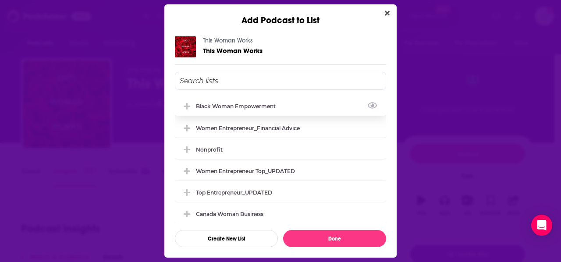
click at [216, 110] on div "Black Woman Empowerment" at bounding box center [280, 105] width 211 height 19
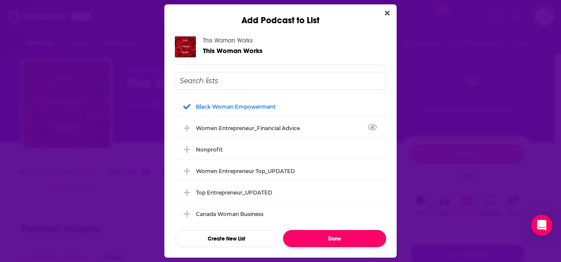
click at [336, 232] on button "Done" at bounding box center [334, 238] width 103 height 17
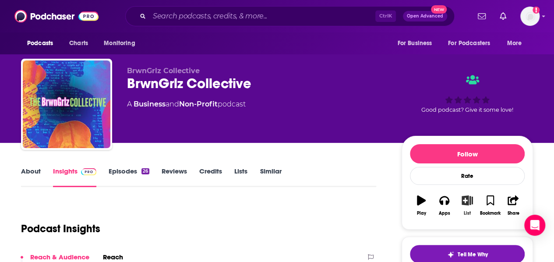
click at [470, 204] on icon "button" at bounding box center [467, 200] width 11 height 10
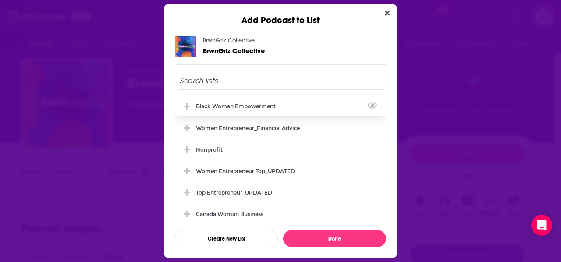
click at [218, 110] on div "Black Woman Empowerment" at bounding box center [280, 105] width 211 height 19
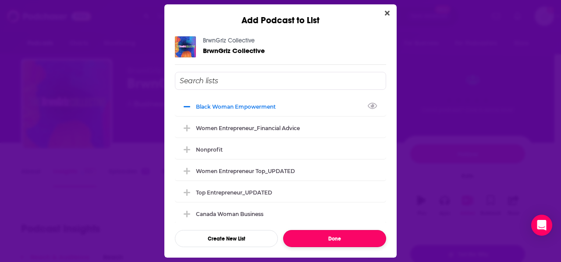
click at [335, 236] on button "Done" at bounding box center [334, 238] width 103 height 17
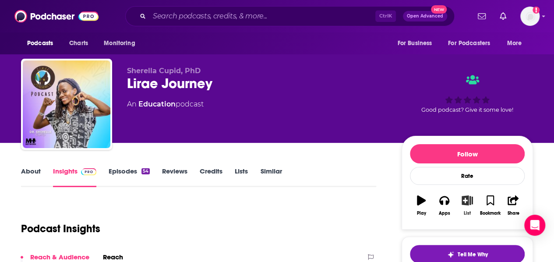
click at [467, 211] on div "List" at bounding box center [467, 213] width 7 height 5
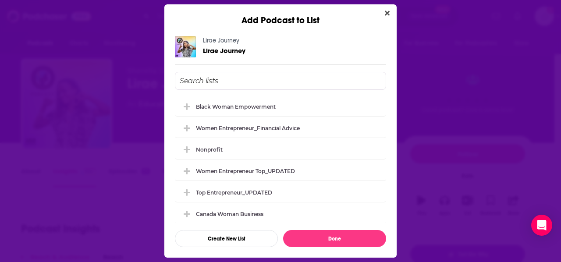
click at [251, 109] on div "Black Woman Empowerment" at bounding box center [236, 106] width 80 height 7
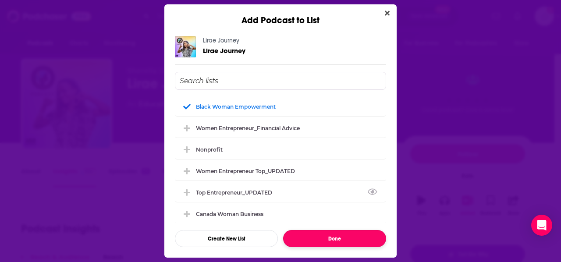
click at [359, 238] on button "Done" at bounding box center [334, 238] width 103 height 17
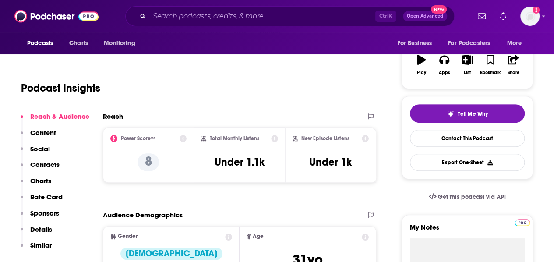
scroll to position [36, 0]
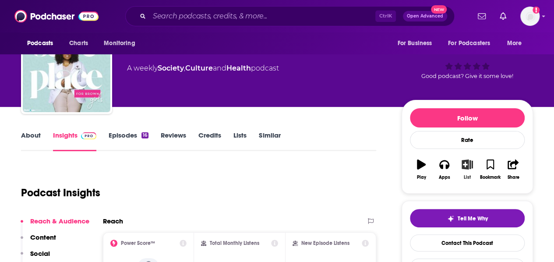
click at [464, 165] on icon "button" at bounding box center [467, 165] width 11 height 10
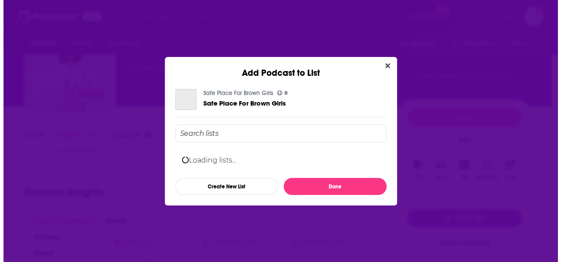
scroll to position [0, 0]
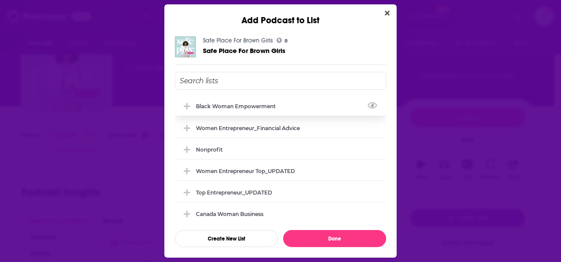
click at [259, 110] on div "Black Woman Empowerment" at bounding box center [280, 105] width 211 height 19
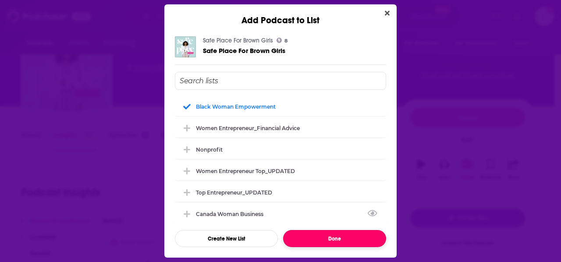
click at [330, 237] on button "Done" at bounding box center [334, 238] width 103 height 17
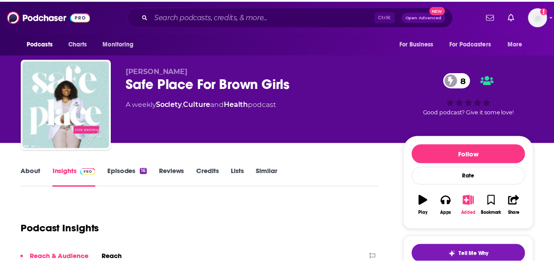
scroll to position [36, 0]
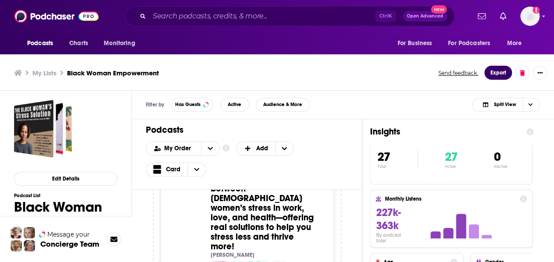
click at [499, 71] on button "Export" at bounding box center [499, 73] width 28 height 14
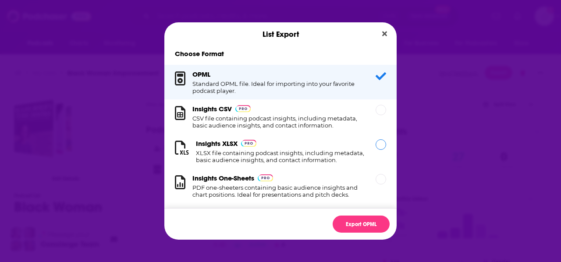
click at [234, 161] on h1 "XLSX file containing podcast insights, including metadata, basic audience insig…" at bounding box center [280, 156] width 169 height 14
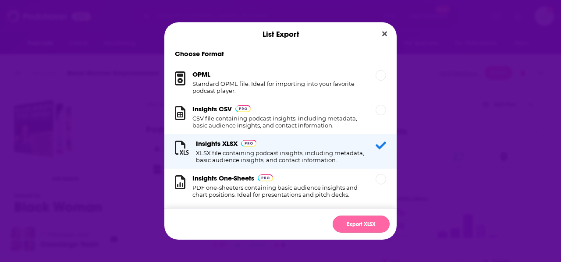
click at [365, 224] on button "Export XLSX" at bounding box center [361, 224] width 57 height 17
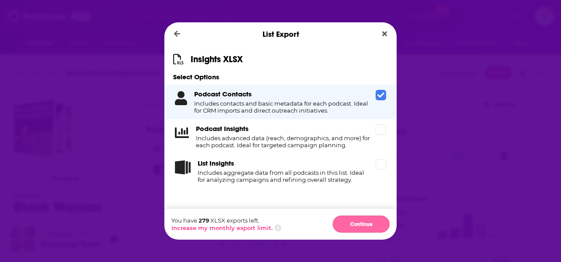
click at [362, 224] on button "Continue" at bounding box center [361, 224] width 57 height 17
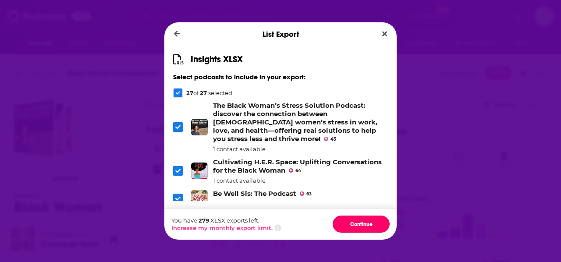
click at [362, 224] on button "Continue" at bounding box center [361, 224] width 57 height 17
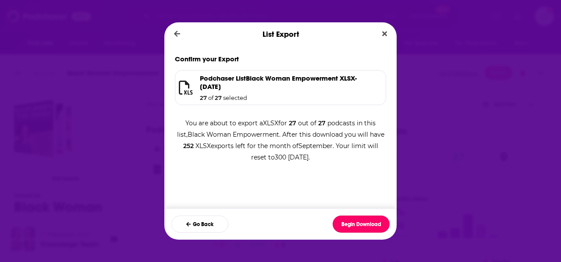
click at [362, 224] on button "Begin Download" at bounding box center [361, 224] width 57 height 17
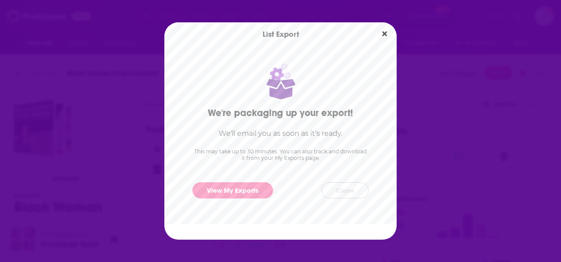
click at [344, 185] on button "Close" at bounding box center [344, 190] width 47 height 16
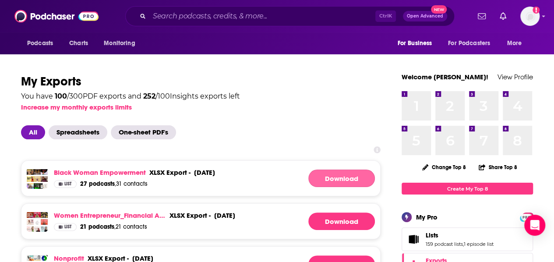
click at [320, 173] on link "Download" at bounding box center [342, 179] width 67 height 18
